Goal: Book appointment/travel/reservation

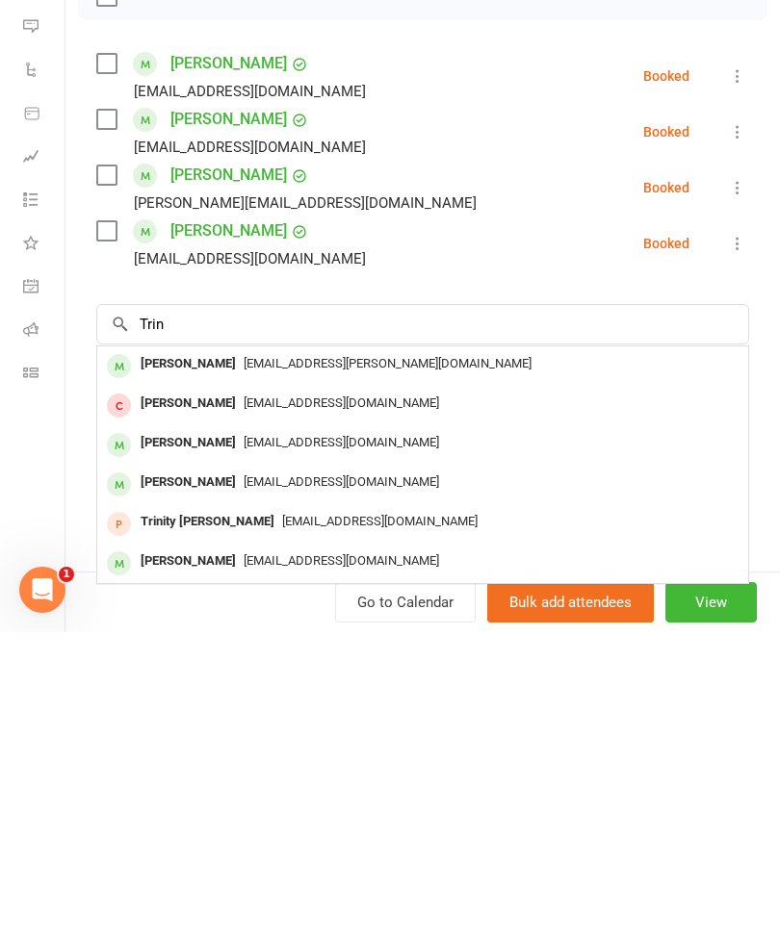
type input "Trin"
click at [223, 658] on div "[PERSON_NAME]" at bounding box center [188, 672] width 111 height 28
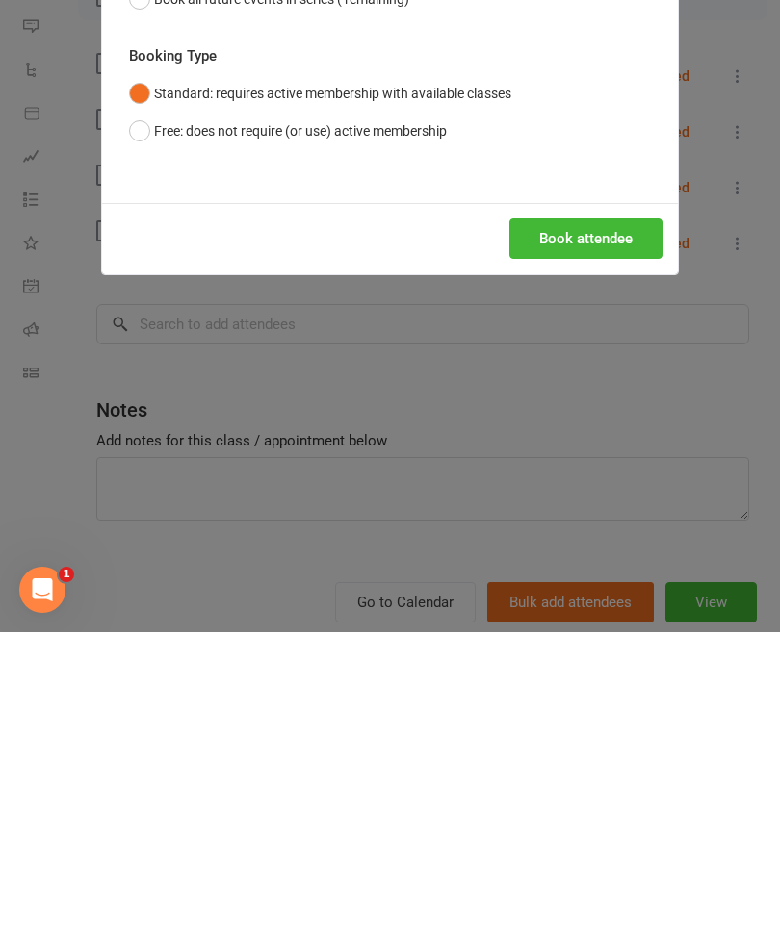
scroll to position [578, 0]
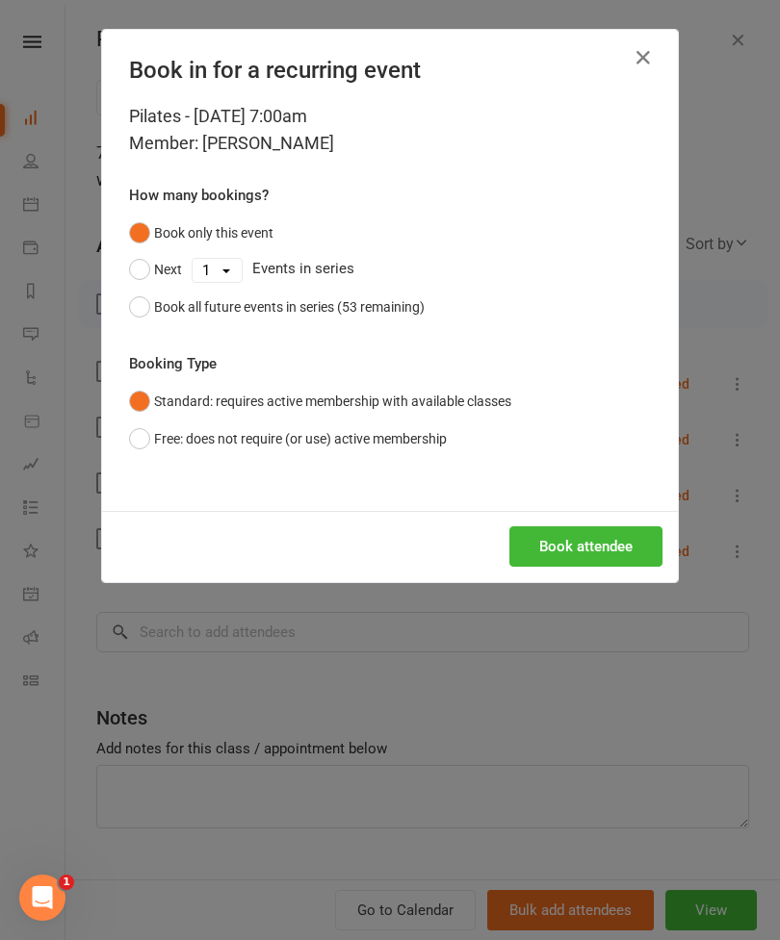
click at [585, 551] on button "Book attendee" at bounding box center [585, 547] width 153 height 40
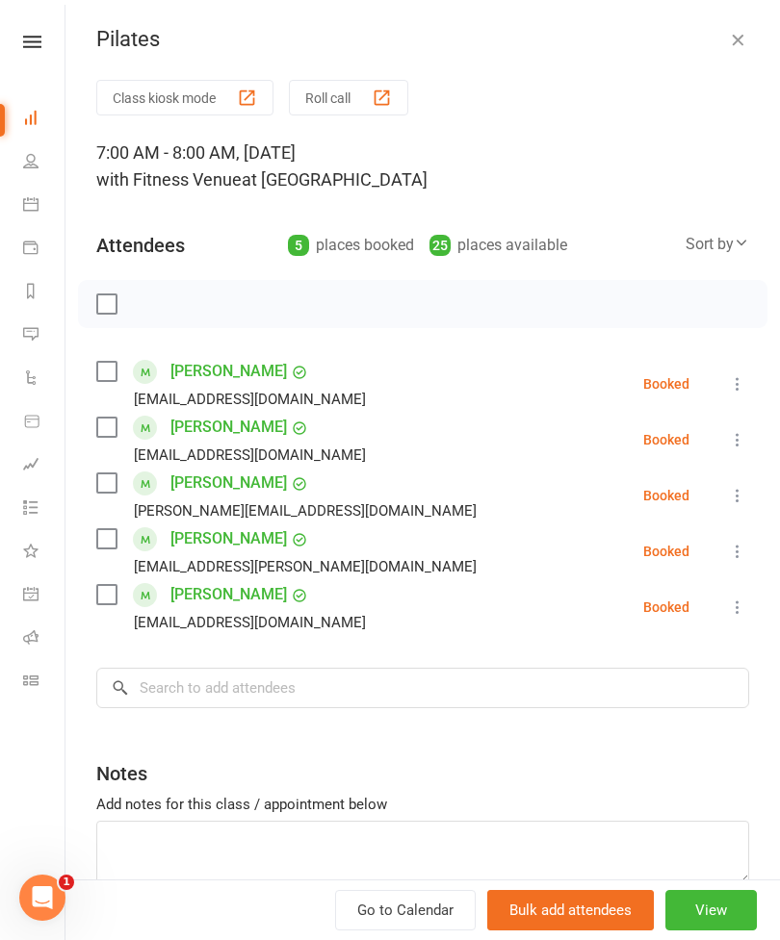
scroll to position [0, 0]
click at [213, 682] on input "search" at bounding box center [422, 688] width 653 height 40
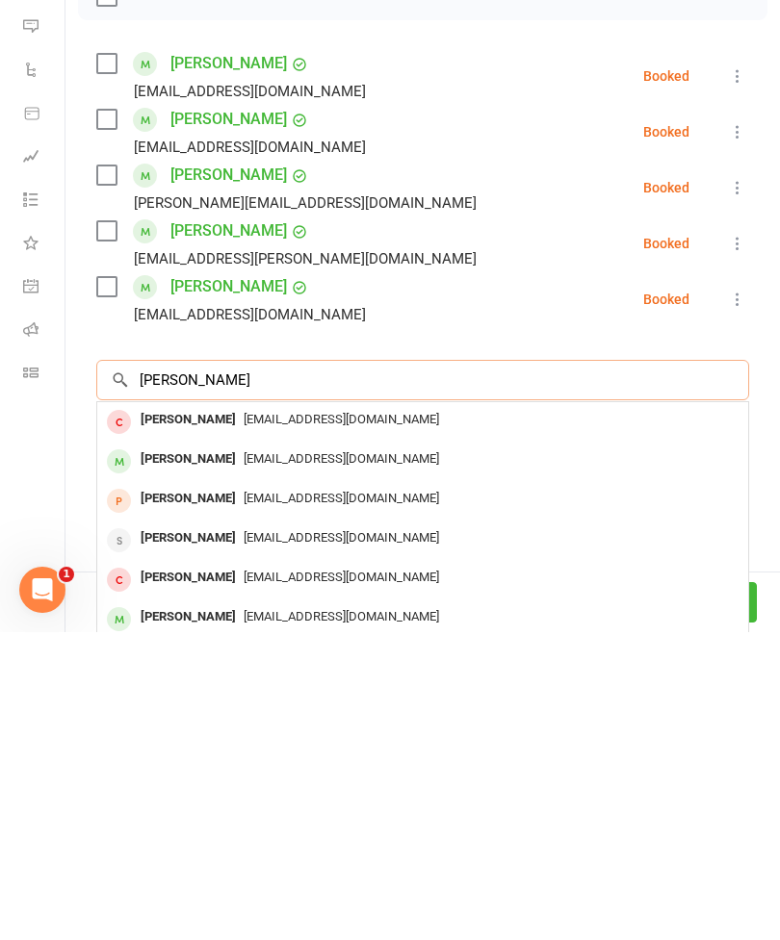
type input "[PERSON_NAME]"
click at [215, 714] on div "[PERSON_NAME]" at bounding box center [188, 728] width 111 height 28
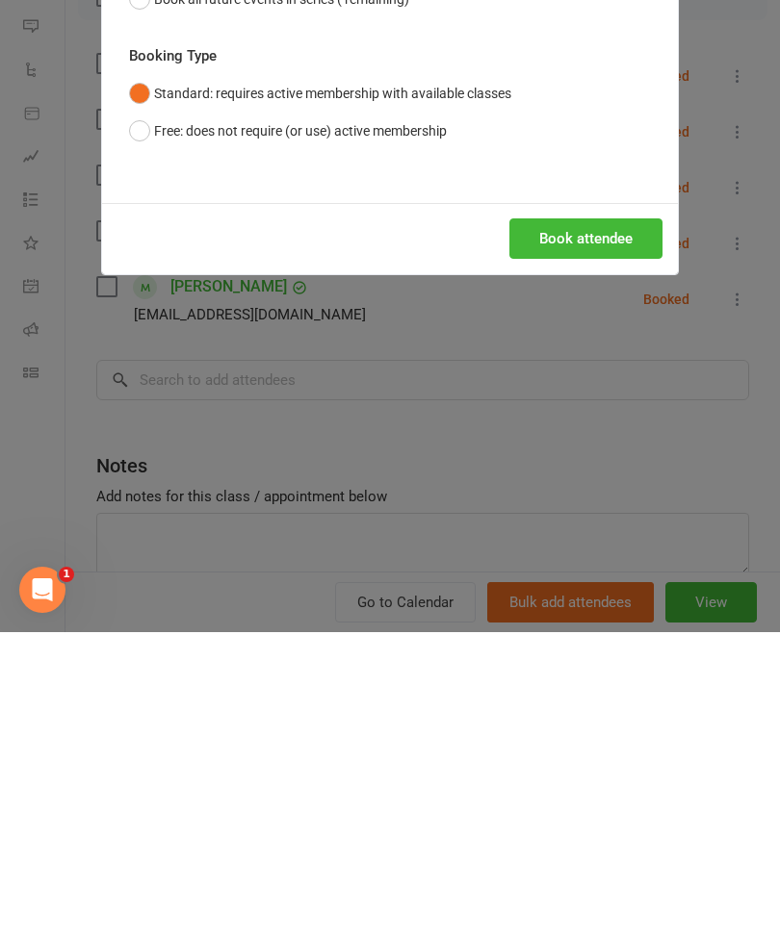
scroll to position [950, 0]
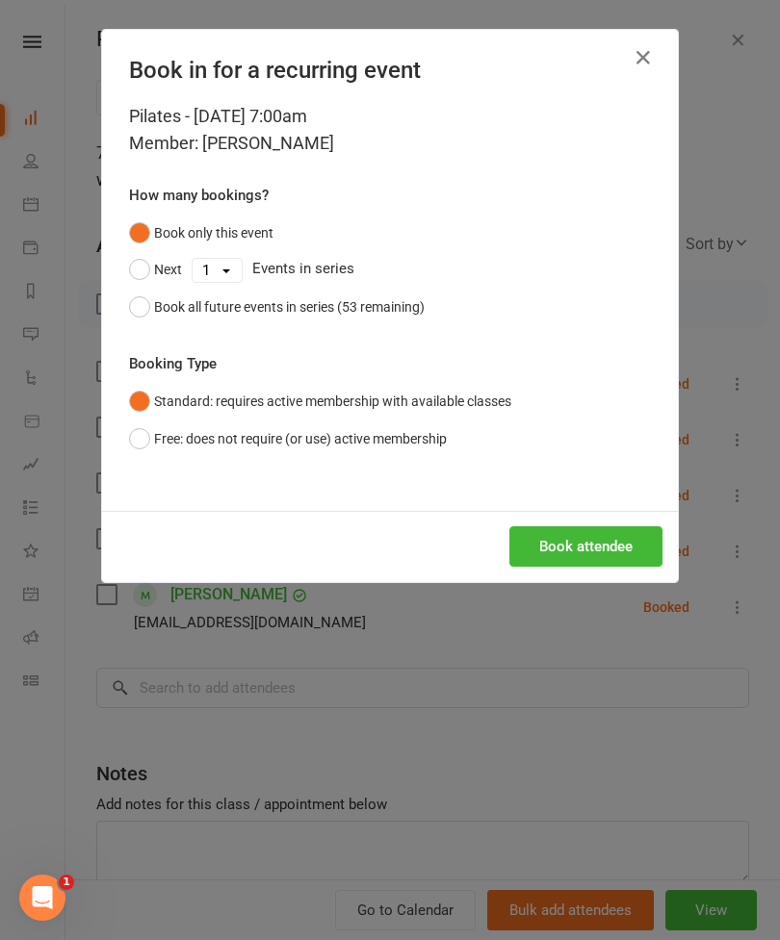
click at [600, 541] on button "Book attendee" at bounding box center [585, 547] width 153 height 40
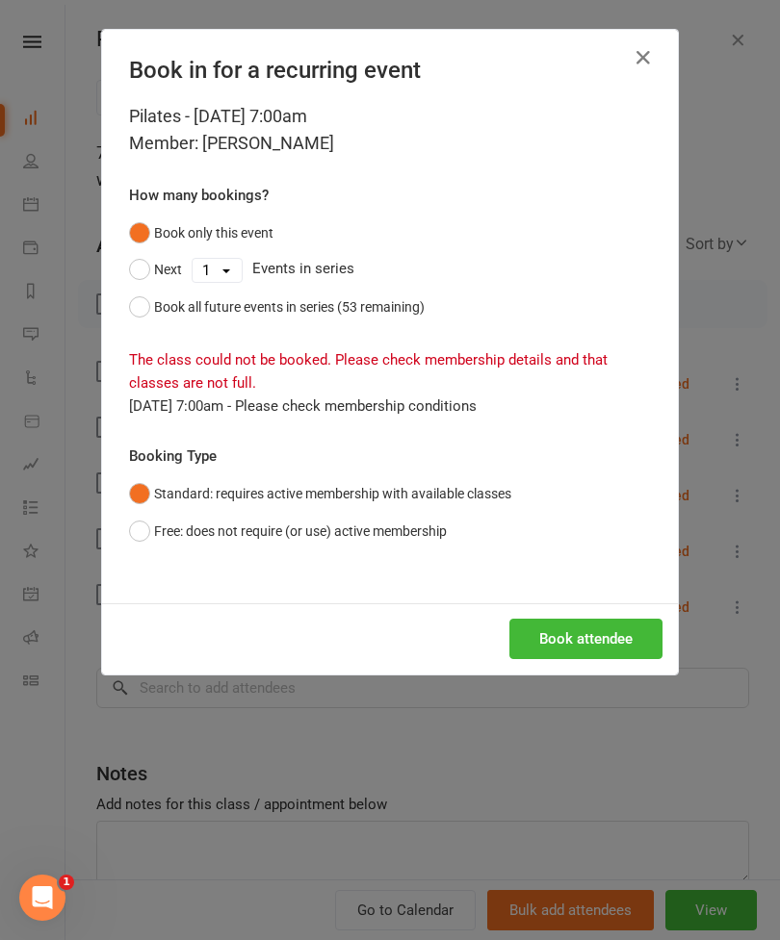
click at [600, 625] on button "Book attendee" at bounding box center [585, 639] width 153 height 40
click at [648, 49] on icon "button" at bounding box center [642, 57] width 23 height 23
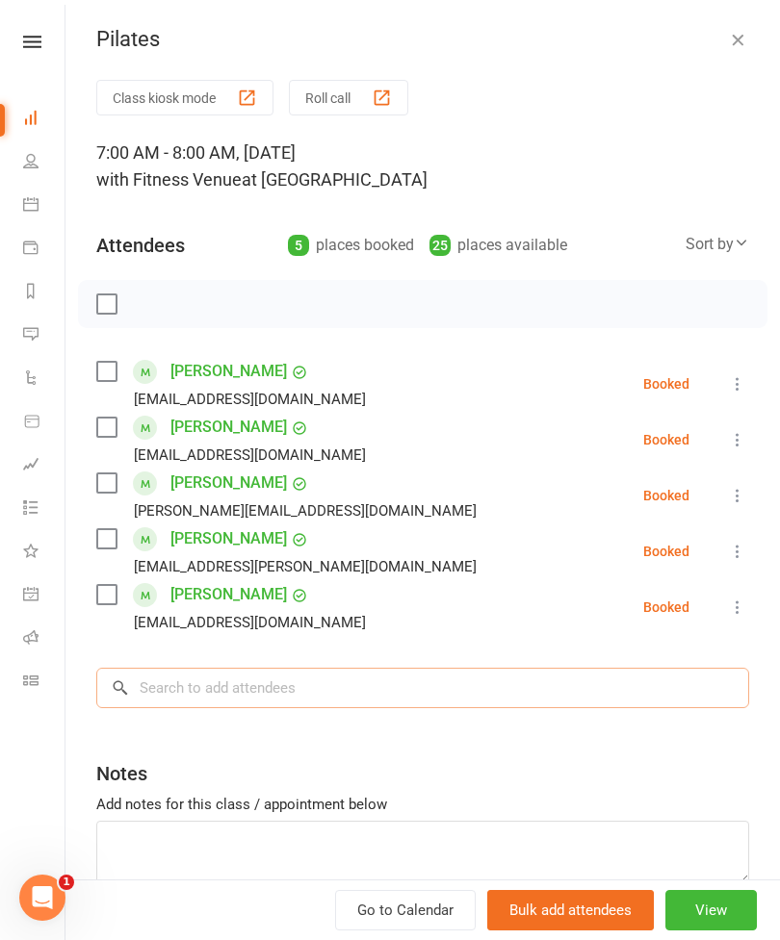
click at [237, 681] on input "search" at bounding box center [422, 688] width 653 height 40
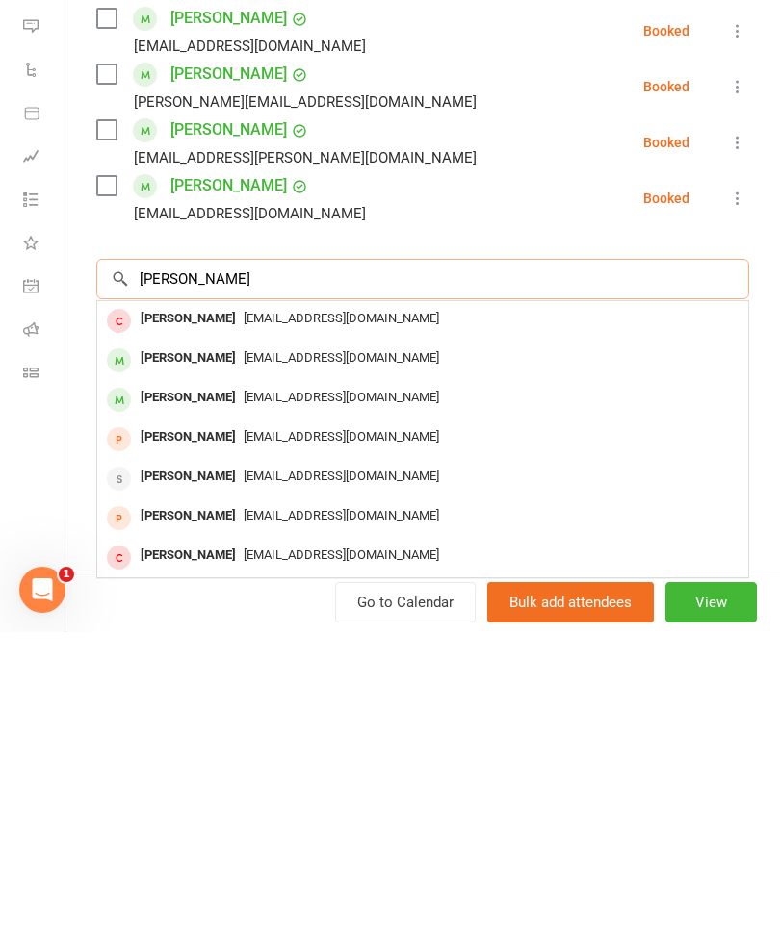
scroll to position [101, 0]
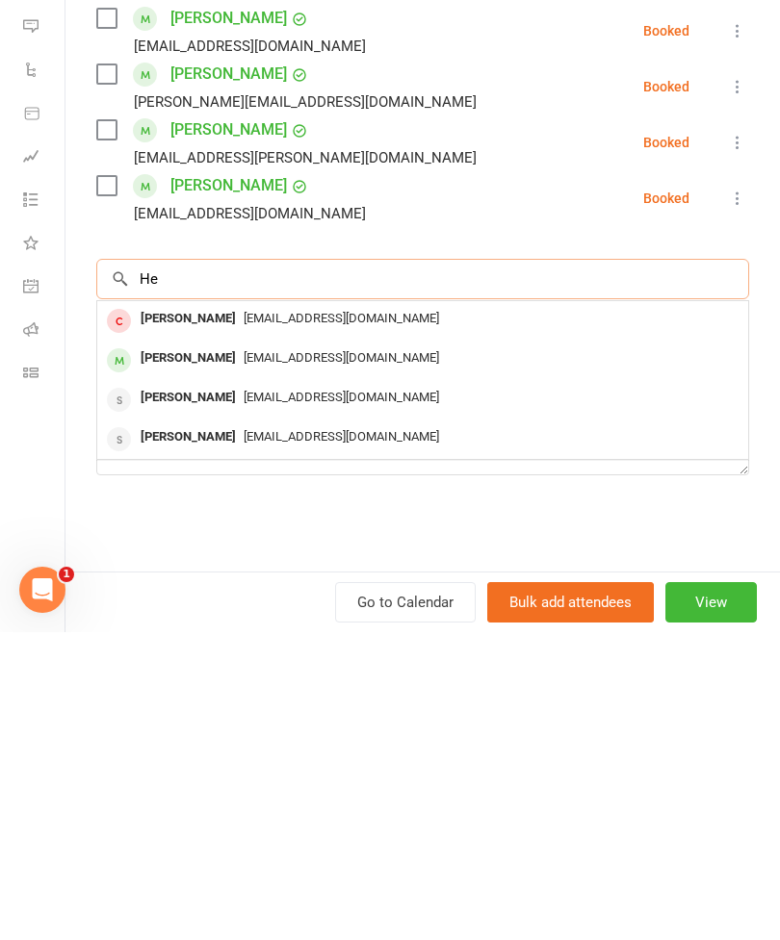
type input "H"
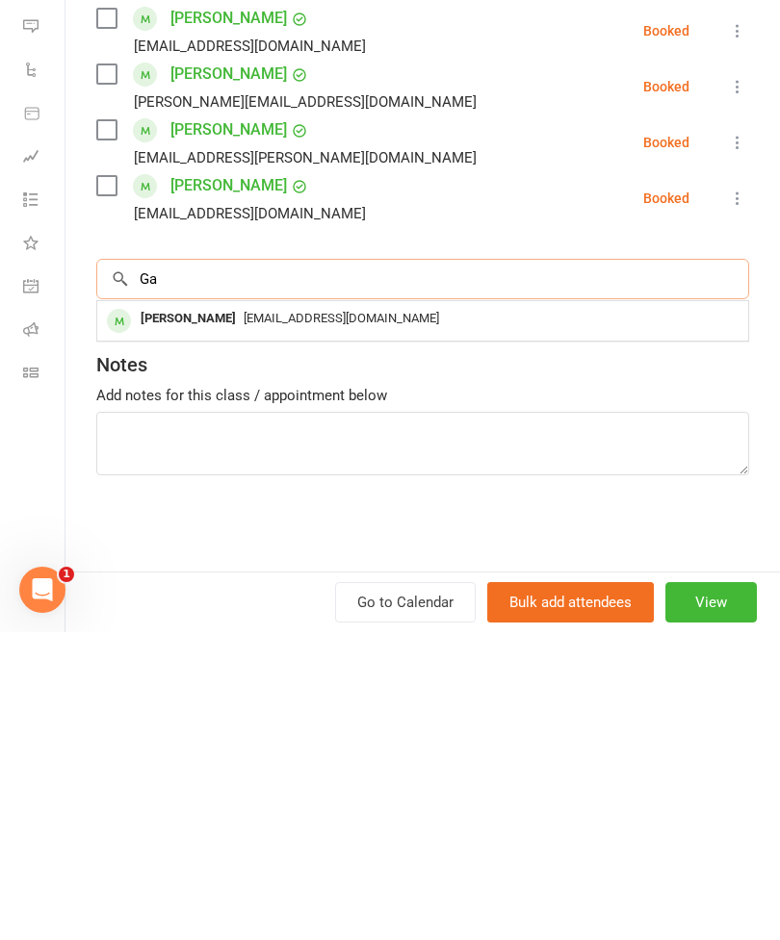
type input "G"
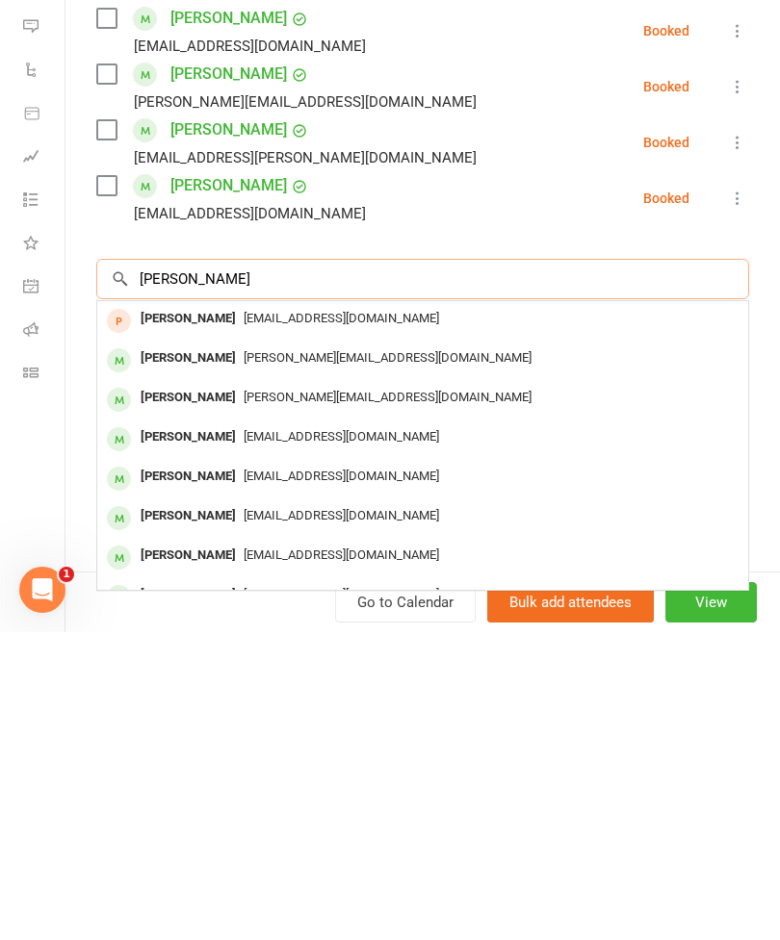
type input "[PERSON_NAME]"
click at [164, 732] on div "[PERSON_NAME]" at bounding box center [188, 746] width 111 height 28
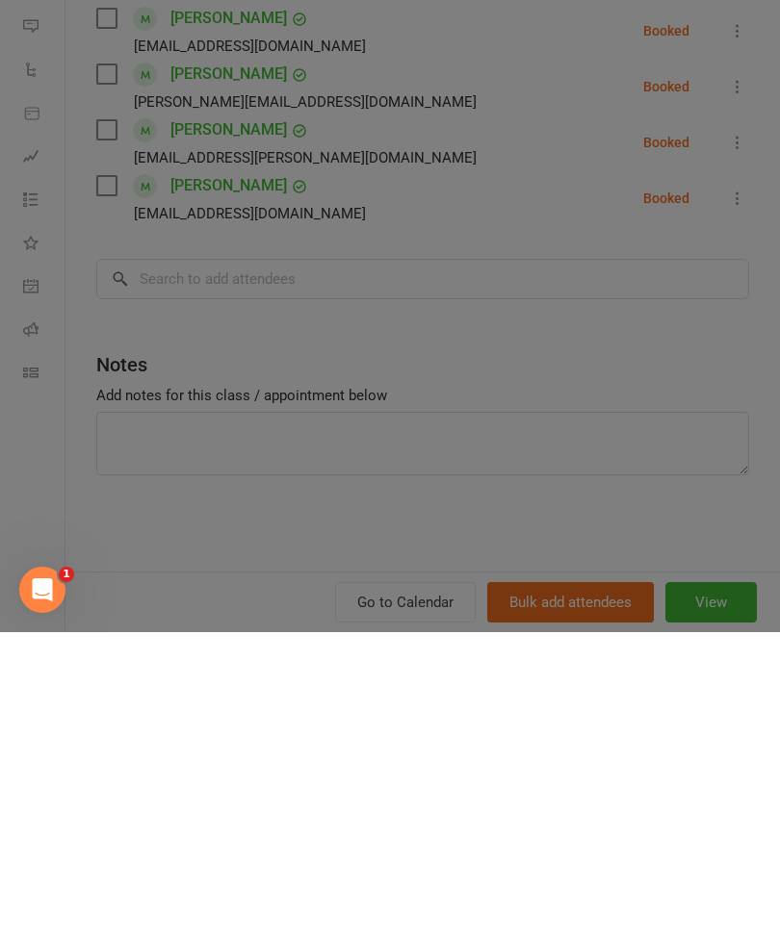
scroll to position [1323, 0]
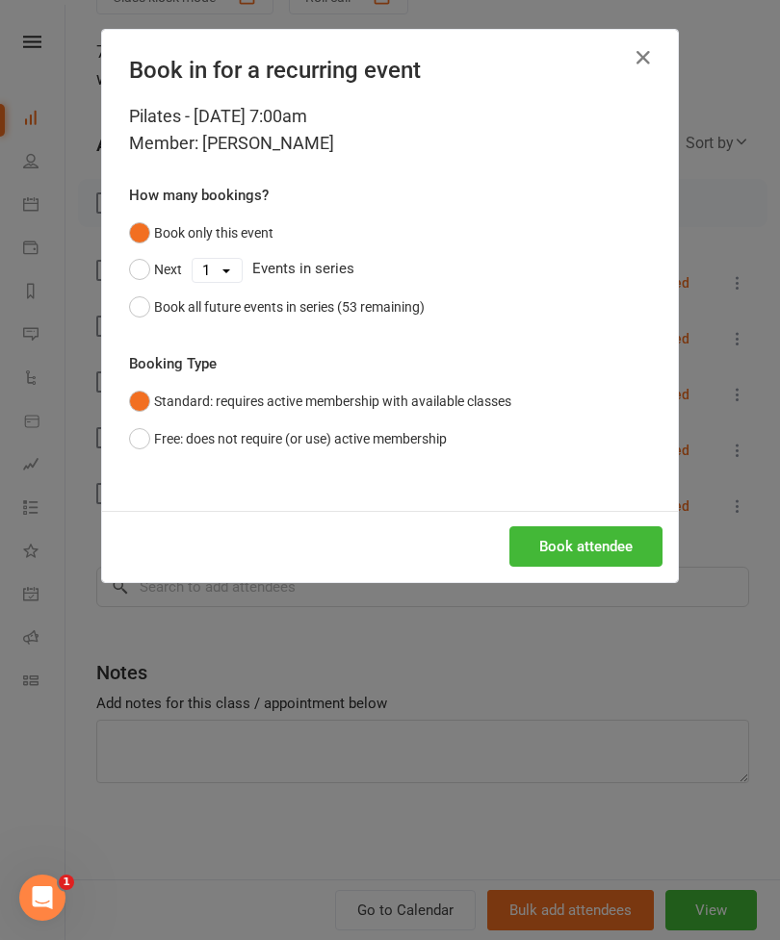
click at [581, 534] on button "Book attendee" at bounding box center [585, 547] width 153 height 40
